Goal: Complete application form: Complete application form

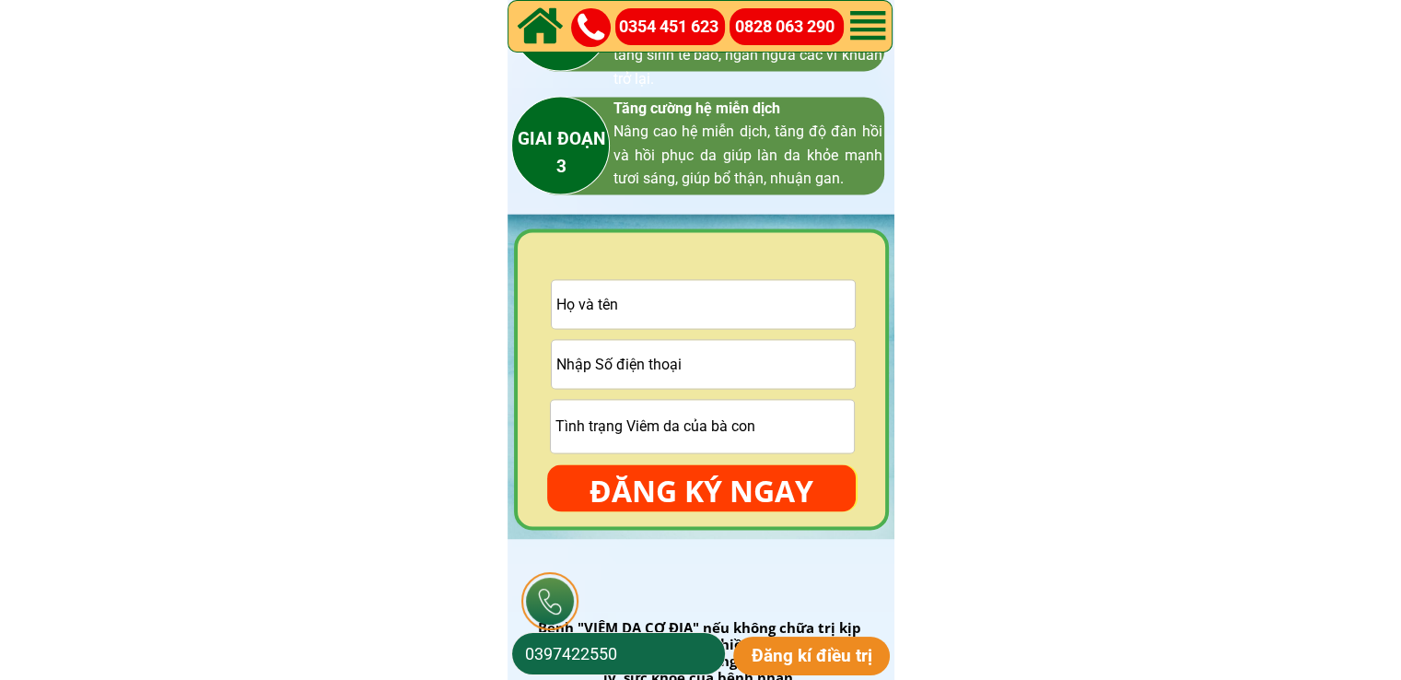
scroll to position [2762, 0]
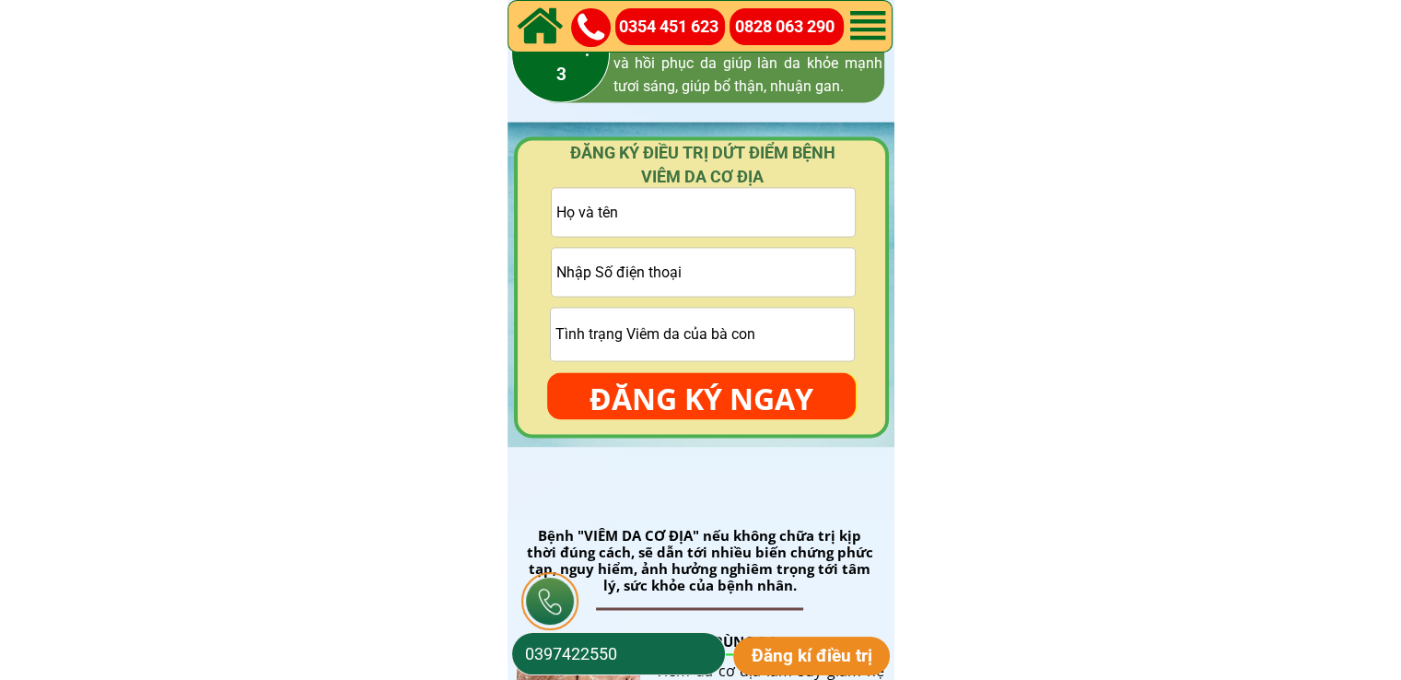
click at [750, 275] on input "tel" at bounding box center [703, 272] width 303 height 48
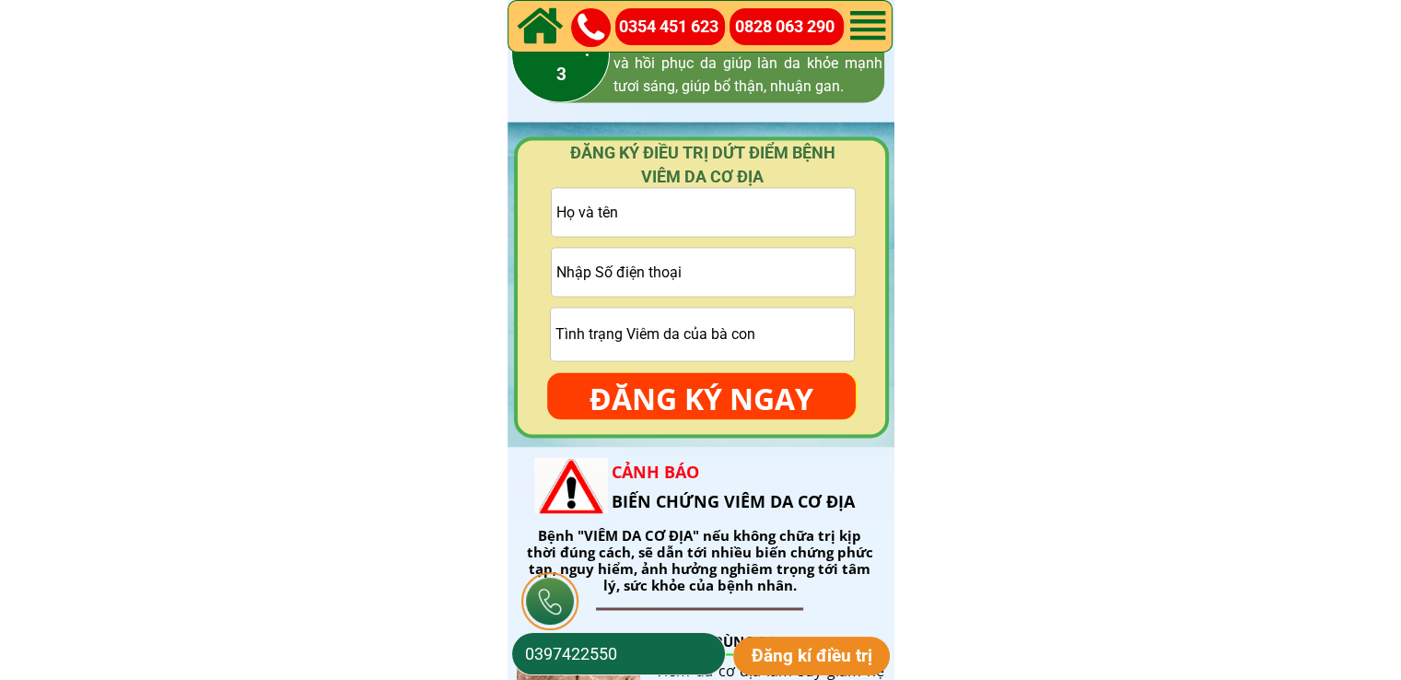
paste input "0702853115"
type input "0702853115"
click at [678, 213] on input "text" at bounding box center [703, 212] width 303 height 48
paste input "Minh khang"
type input "Minh khang"
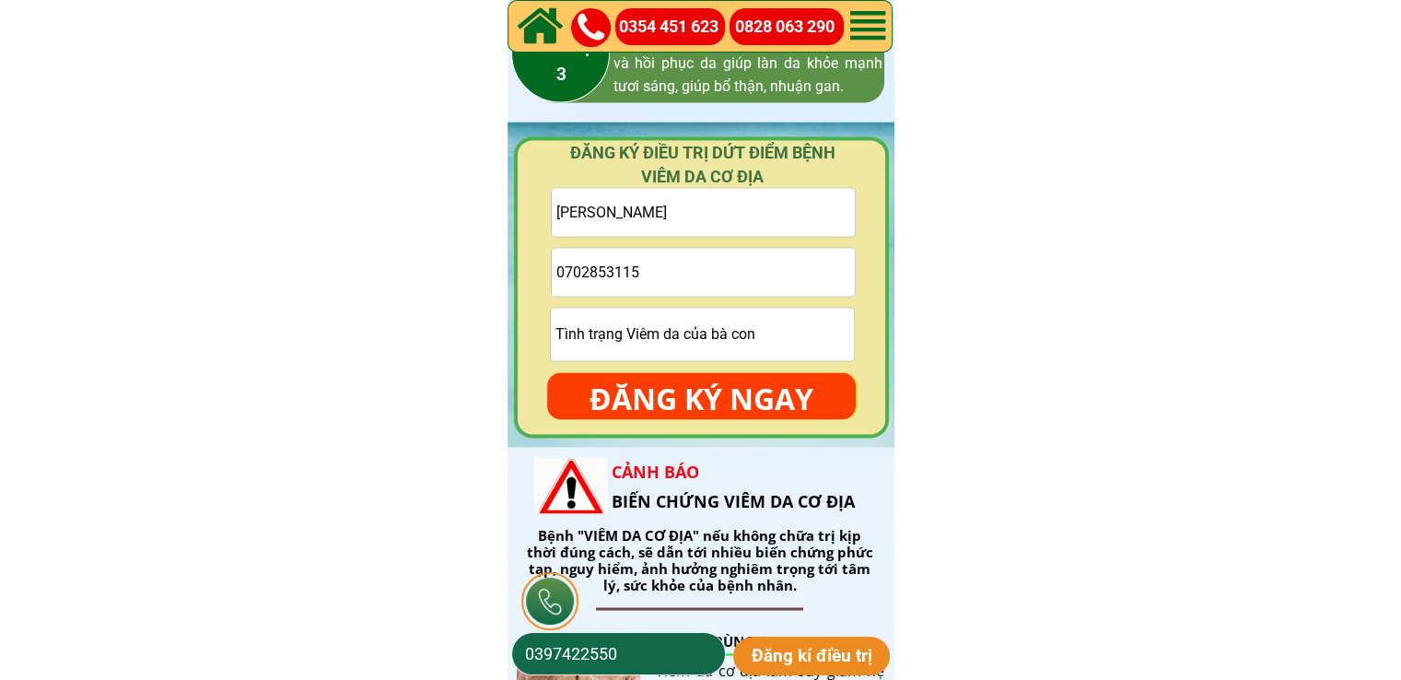
click at [670, 343] on input "text" at bounding box center [702, 334] width 303 height 52
click at [790, 401] on p "ĐĂNG KÝ NGAY" at bounding box center [701, 398] width 308 height 53
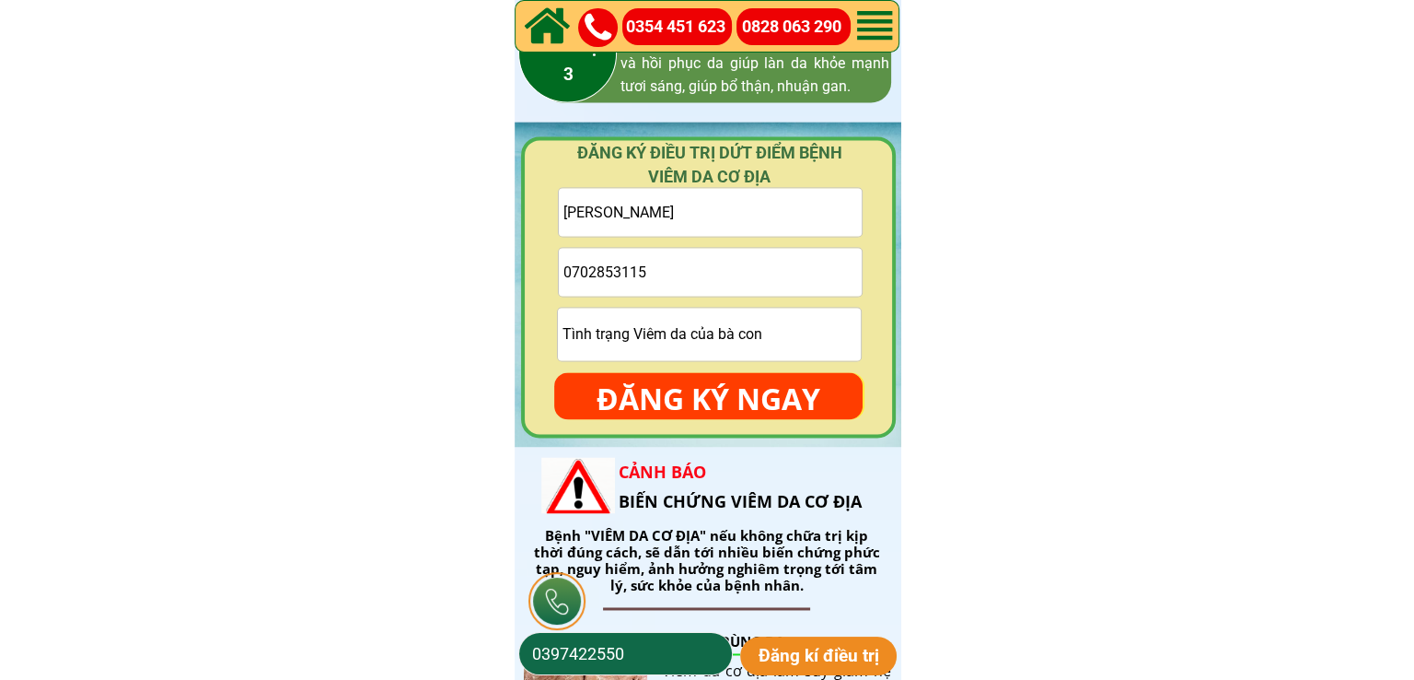
scroll to position [0, 0]
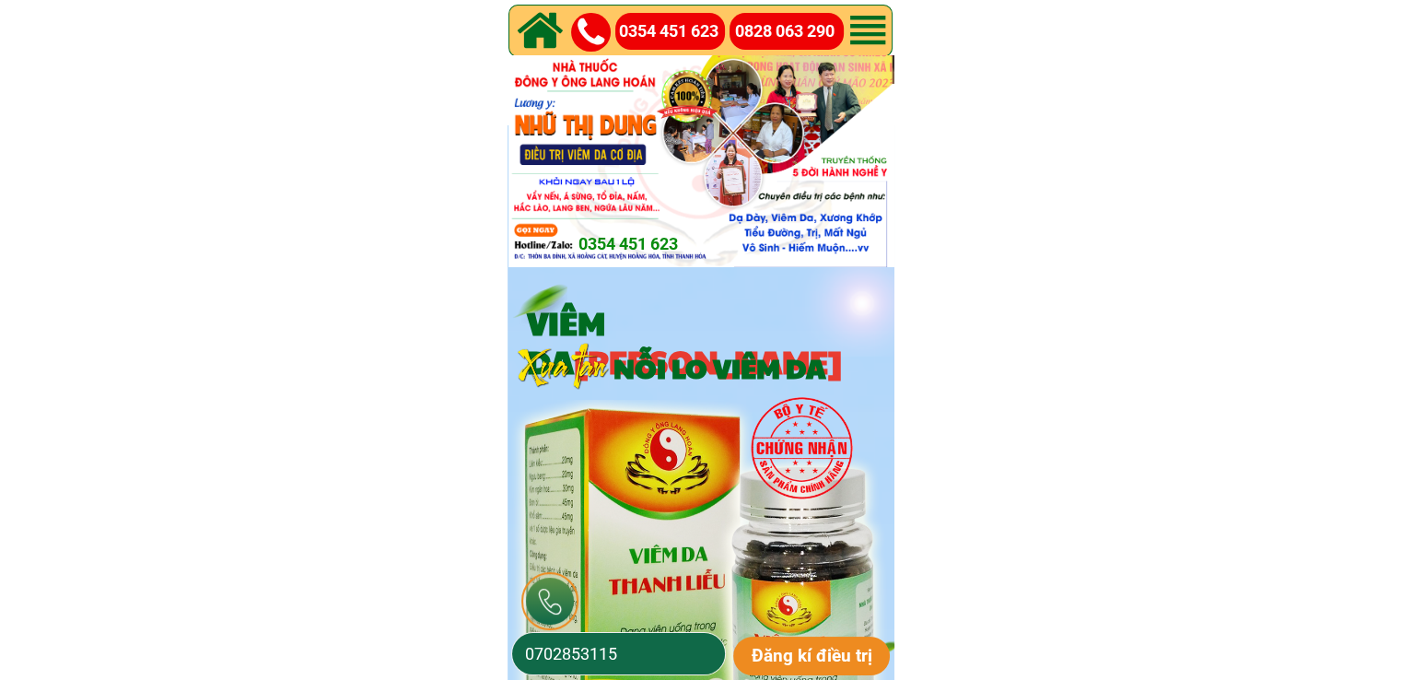
click at [676, 640] on input "0702853115" at bounding box center [618, 653] width 196 height 41
paste input "974149583"
type input "0974149583"
click at [809, 657] on p "Đăng kí điều trị" at bounding box center [811, 655] width 157 height 39
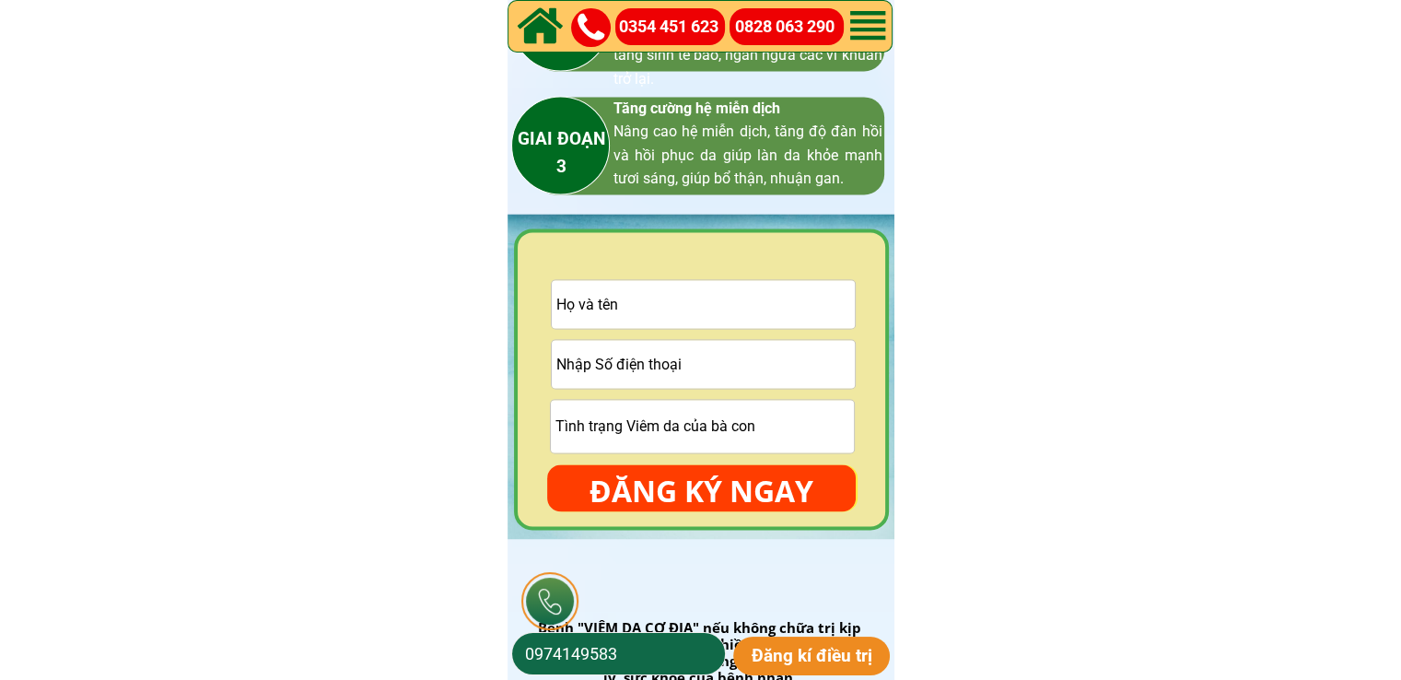
scroll to position [2762, 0]
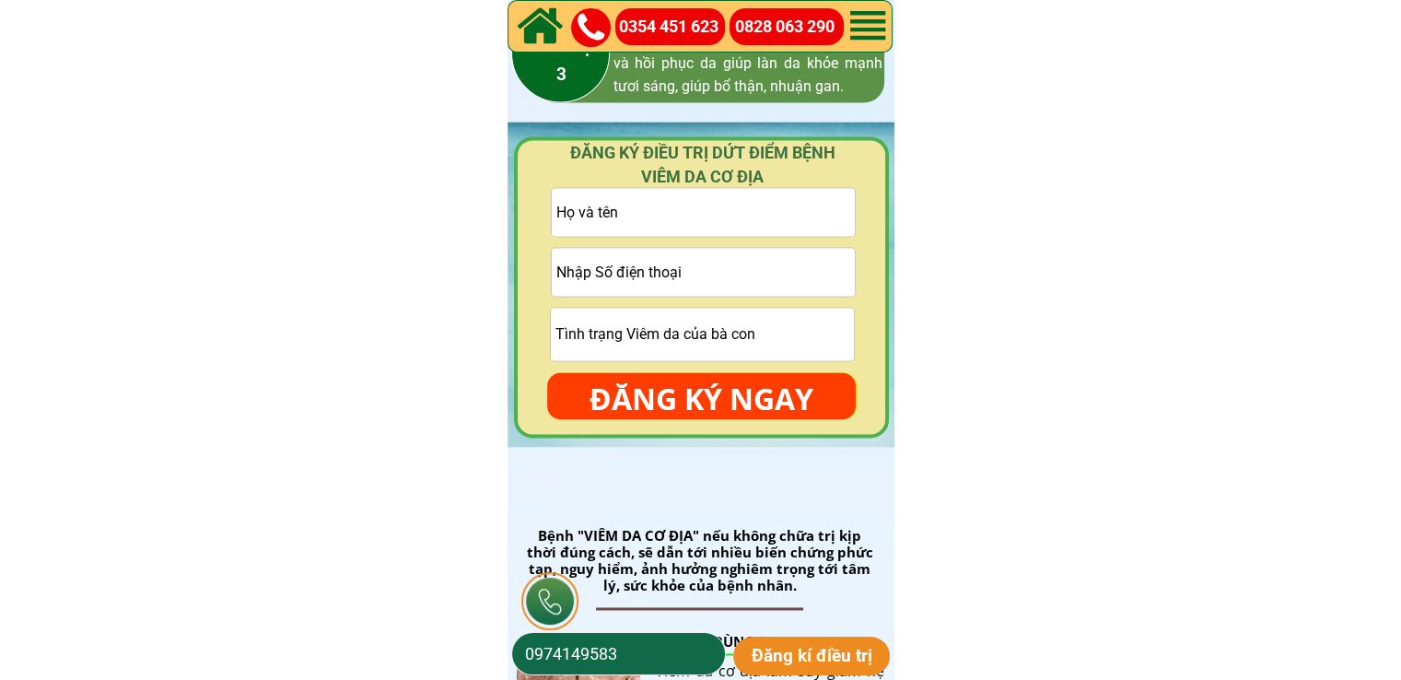
click at [759, 223] on input "text" at bounding box center [703, 212] width 303 height 48
paste input "[PERSON_NAME]"
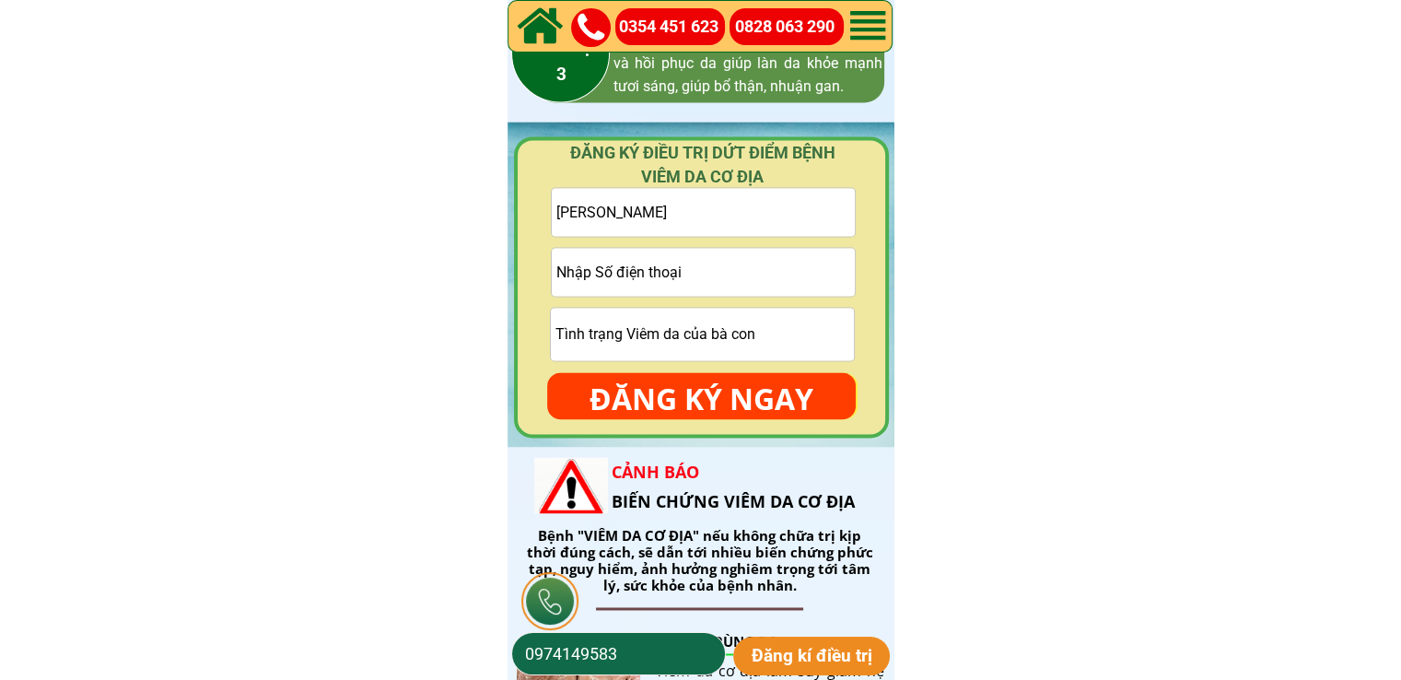
type input "[PERSON_NAME]"
click at [770, 272] on input "tel" at bounding box center [703, 272] width 303 height 48
paste input "0983511045"
type input "0983511045"
click at [768, 338] on input "text" at bounding box center [702, 334] width 303 height 52
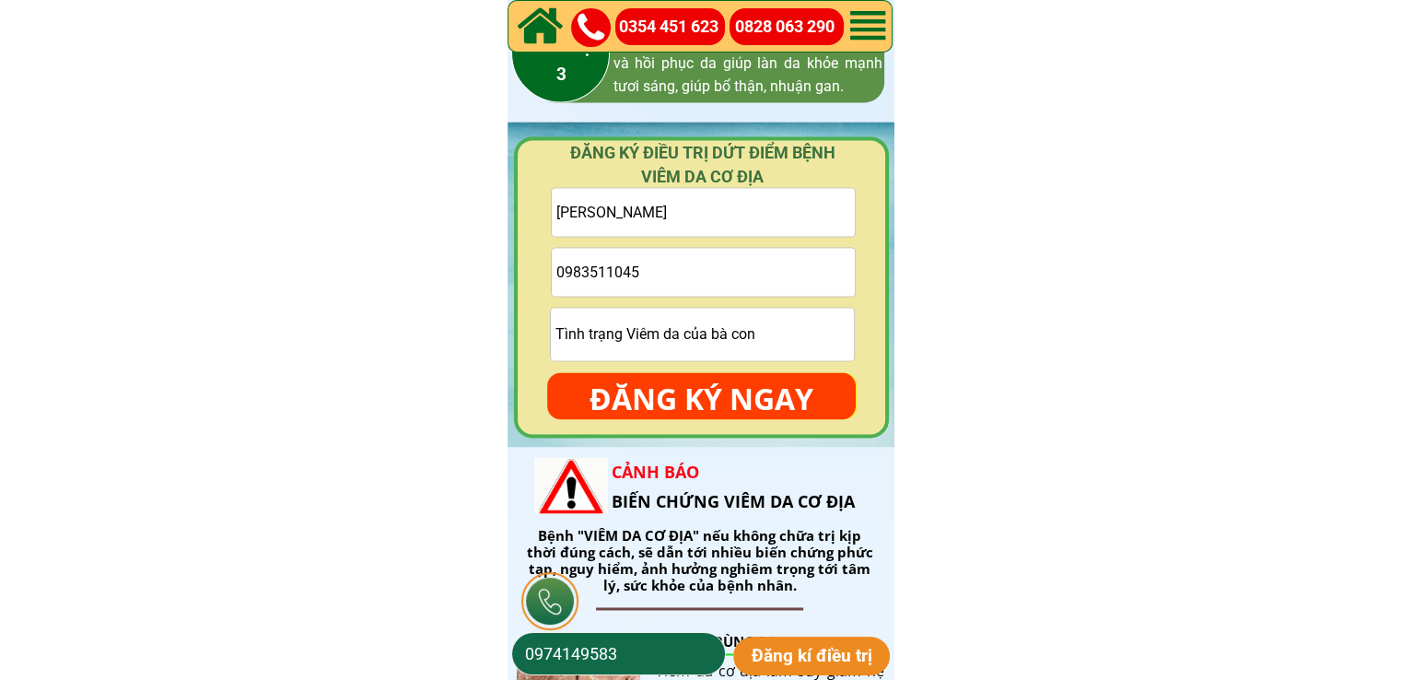
paste input "Nôi sân ngứa ở lưng 2bàn chân"
type input "Nôi sân ngứa ở lưng 2bàn chân"
click at [789, 425] on div at bounding box center [701, 287] width 375 height 302
click at [791, 407] on p "ĐĂNG KÝ NGAY" at bounding box center [701, 398] width 308 height 53
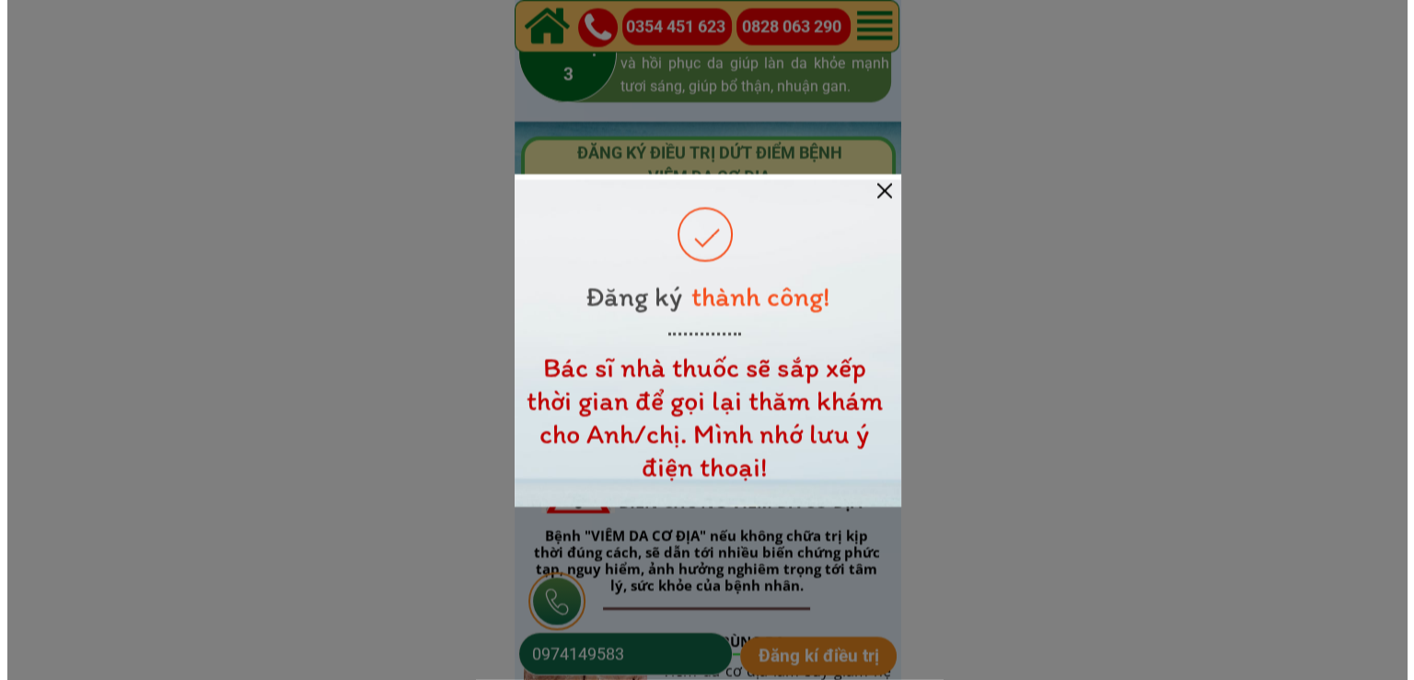
scroll to position [0, 0]
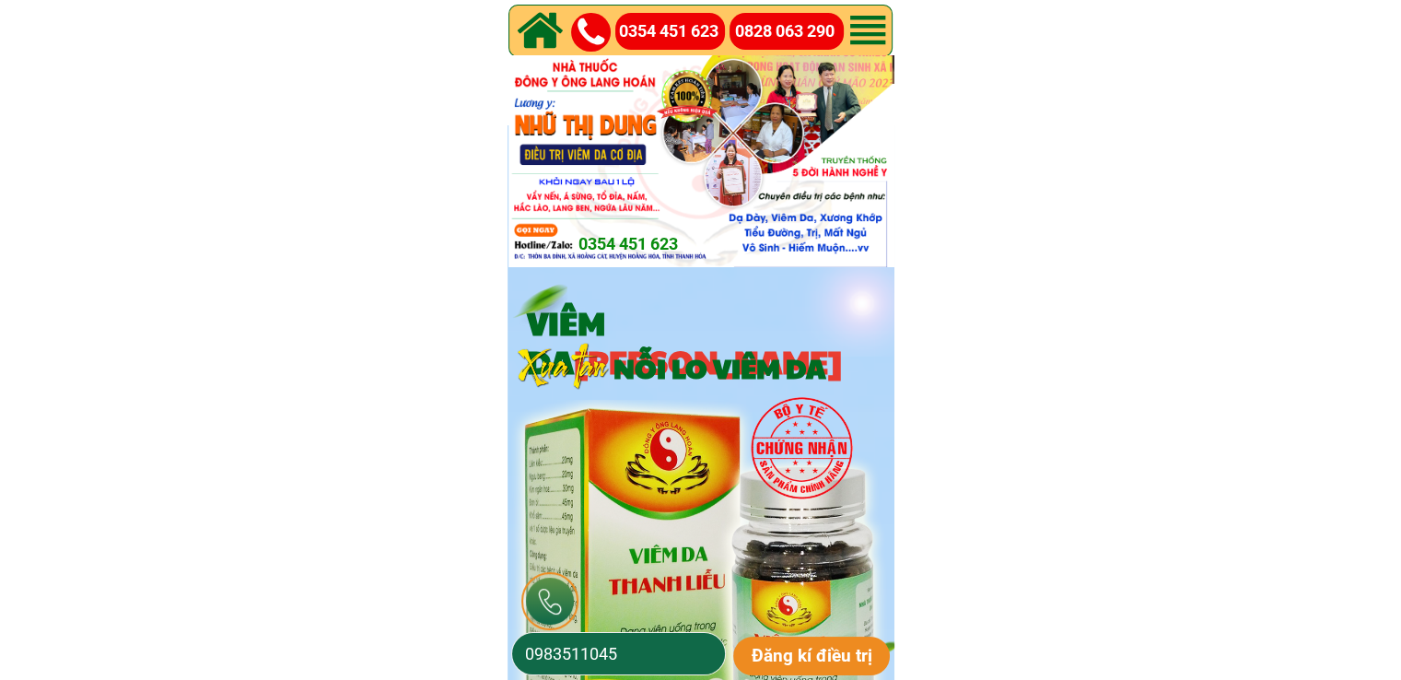
click at [669, 636] on input "0983511045" at bounding box center [618, 653] width 196 height 41
paste input "77698296"
type input "0977698296"
click at [803, 643] on p "Đăng kí điều trị" at bounding box center [811, 655] width 157 height 39
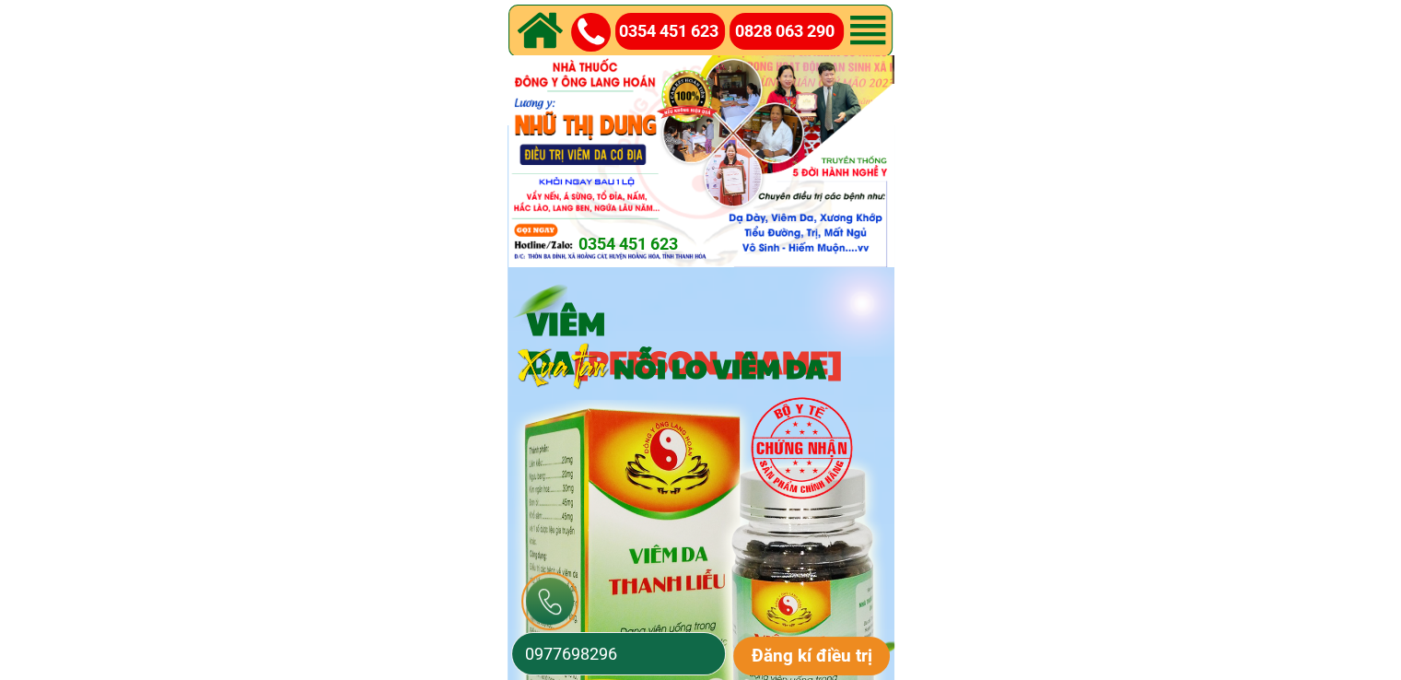
click at [675, 640] on input "0977698296" at bounding box center [618, 653] width 196 height 41
paste input "78515883"
type input "0785158836"
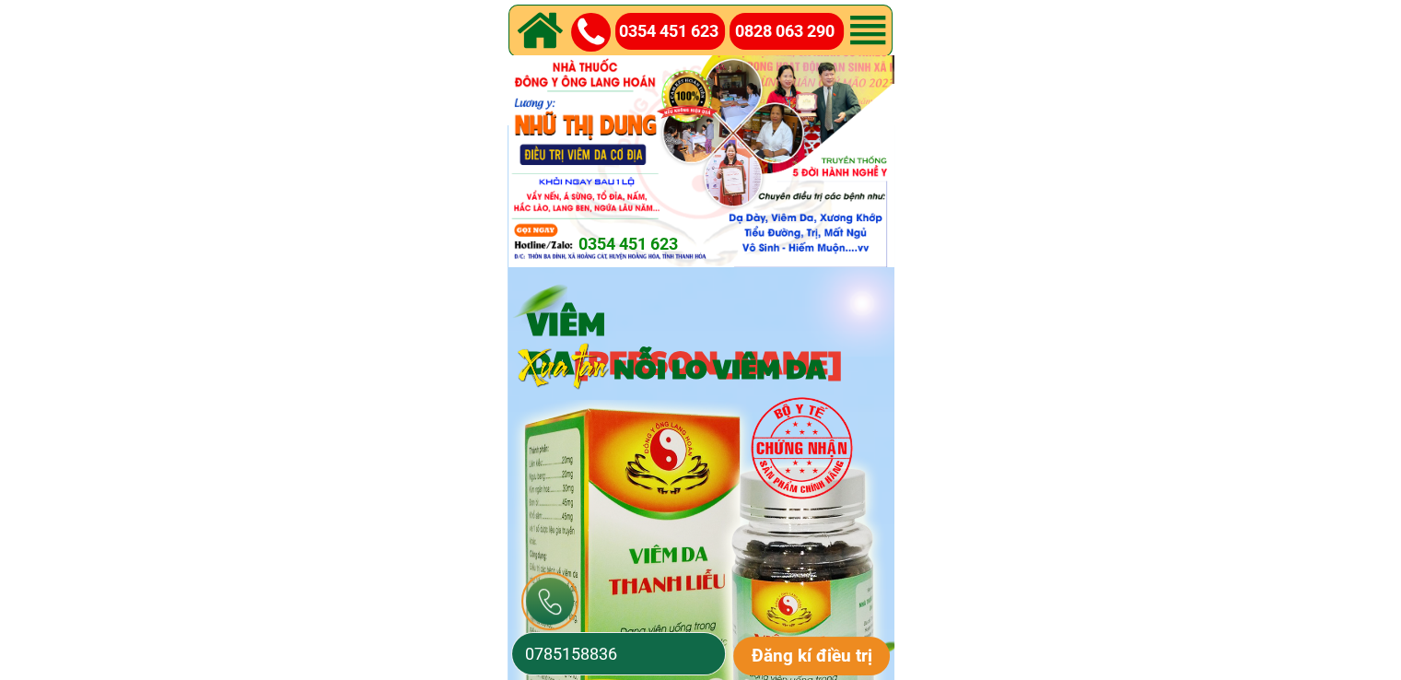
click at [865, 660] on p "Đăng kí điều trị" at bounding box center [811, 655] width 157 height 39
click at [523, 652] on input "338219159" at bounding box center [618, 653] width 196 height 41
click at [554, 653] on input "0338219159" at bounding box center [618, 653] width 196 height 41
click at [569, 654] on input "0338219159" at bounding box center [618, 653] width 196 height 41
click at [578, 650] on input "0338219159" at bounding box center [618, 653] width 196 height 41
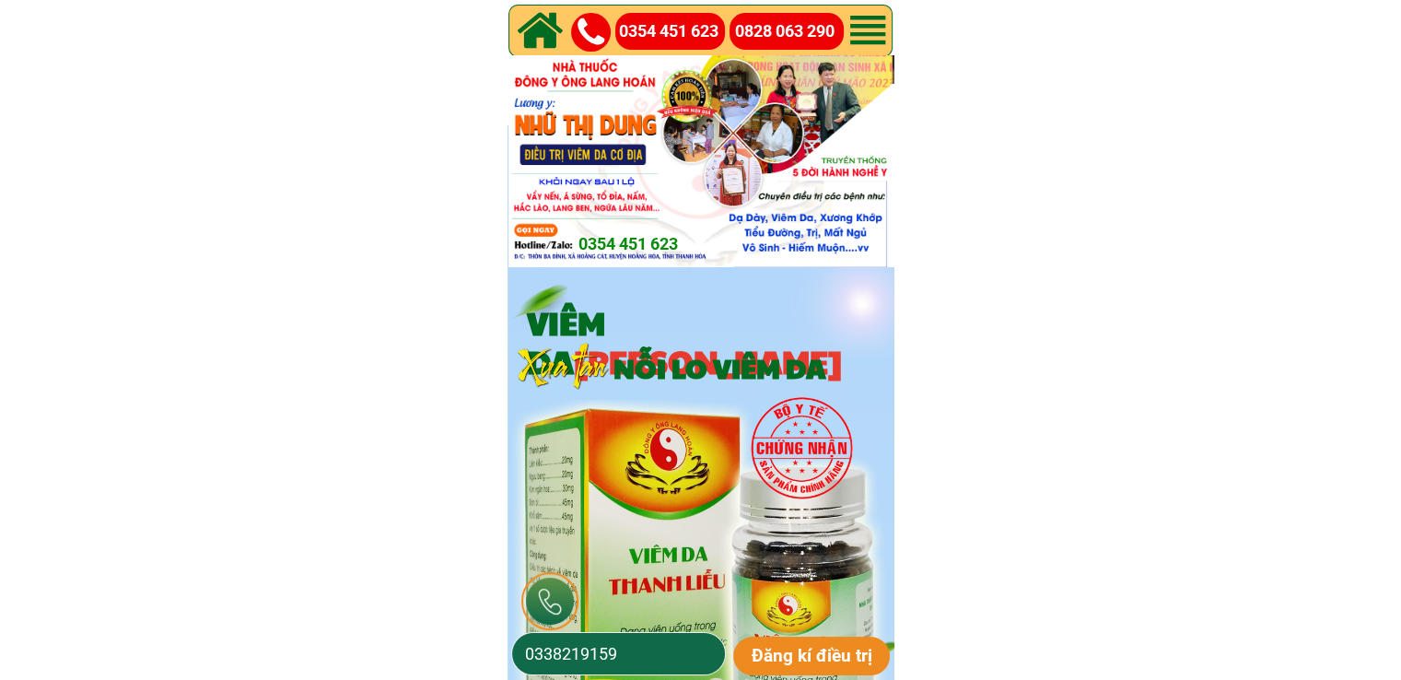
click at [599, 650] on input "0338219159" at bounding box center [618, 653] width 196 height 41
drag, startPoint x: 644, startPoint y: 650, endPoint x: 692, endPoint y: 650, distance: 48.8
click at [645, 650] on input "0338219159" at bounding box center [618, 653] width 196 height 41
type input "0338219159"
click at [843, 650] on p "Đăng kí điều trị" at bounding box center [811, 655] width 157 height 39
